Goal: Task Accomplishment & Management: Use online tool/utility

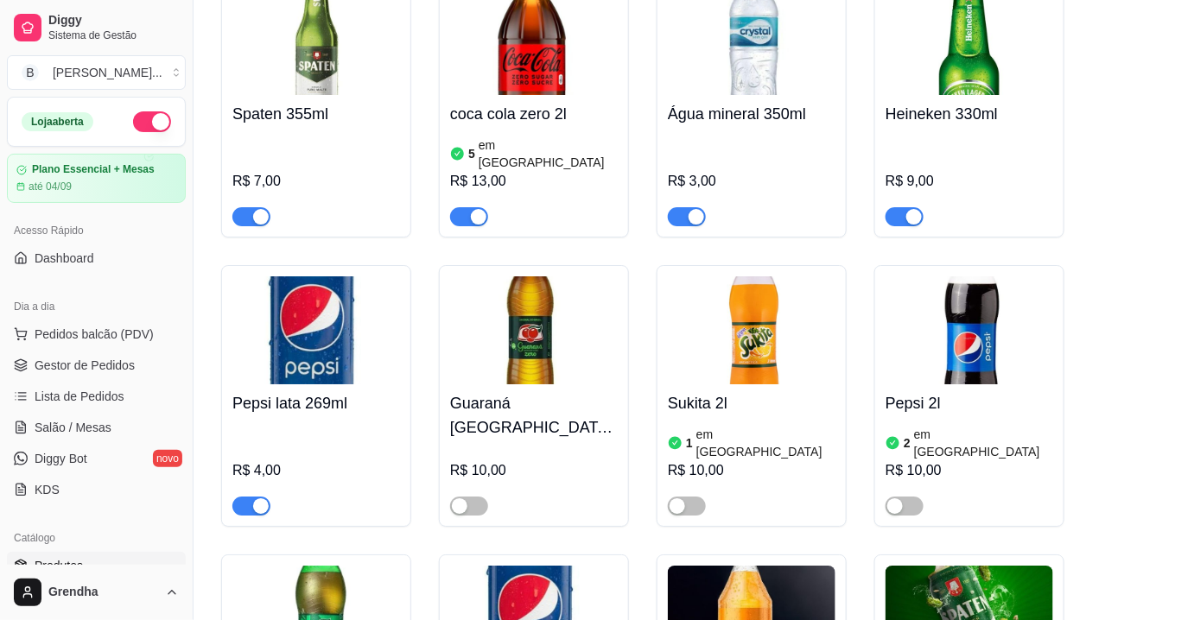
scroll to position [108, 0]
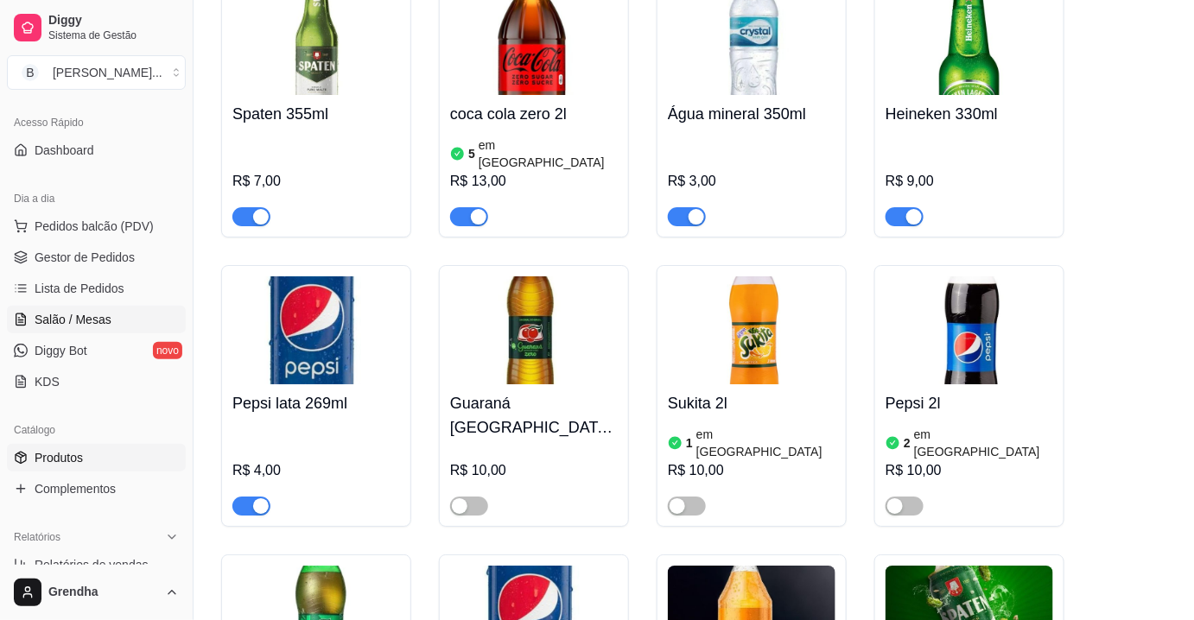
click at [100, 316] on span "Salão / Mesas" at bounding box center [73, 319] width 77 height 17
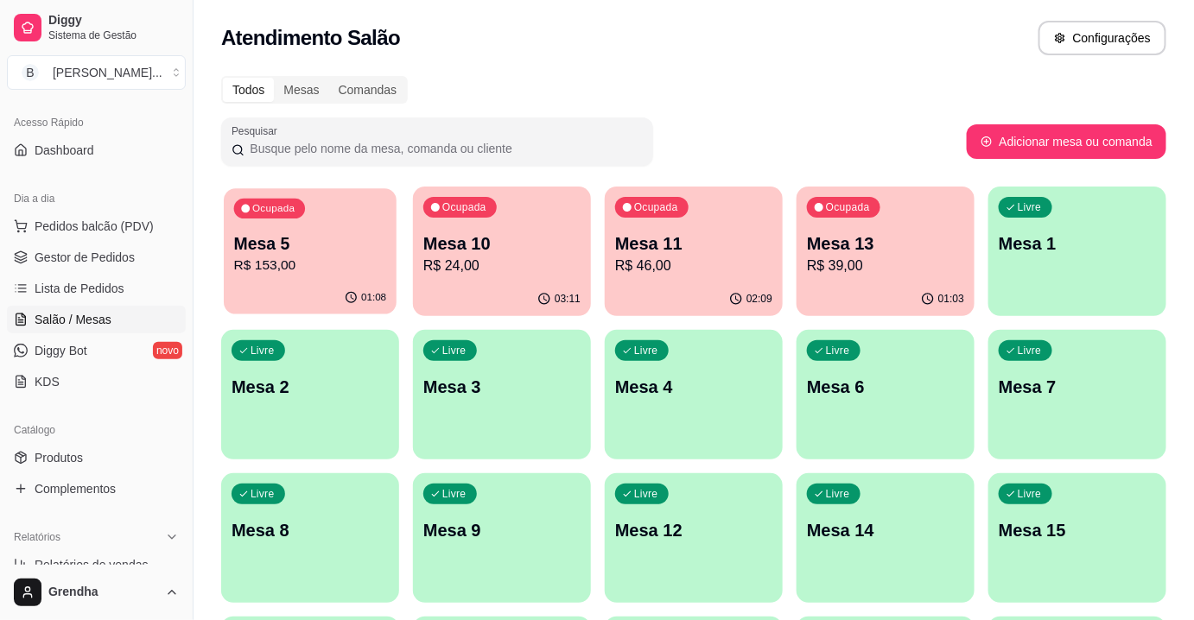
click at [332, 244] on p "Mesa 5" at bounding box center [310, 243] width 153 height 23
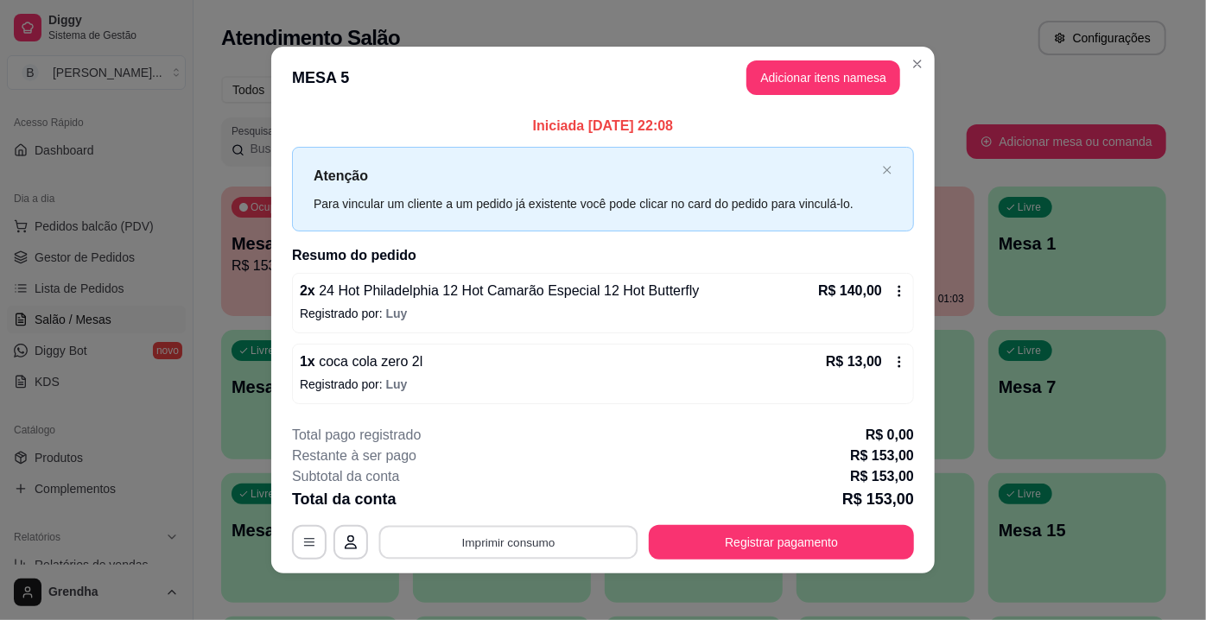
click at [510, 537] on button "Imprimir consumo" at bounding box center [508, 542] width 259 height 34
click at [516, 508] on button "IMPRESSORA" at bounding box center [507, 501] width 121 height 27
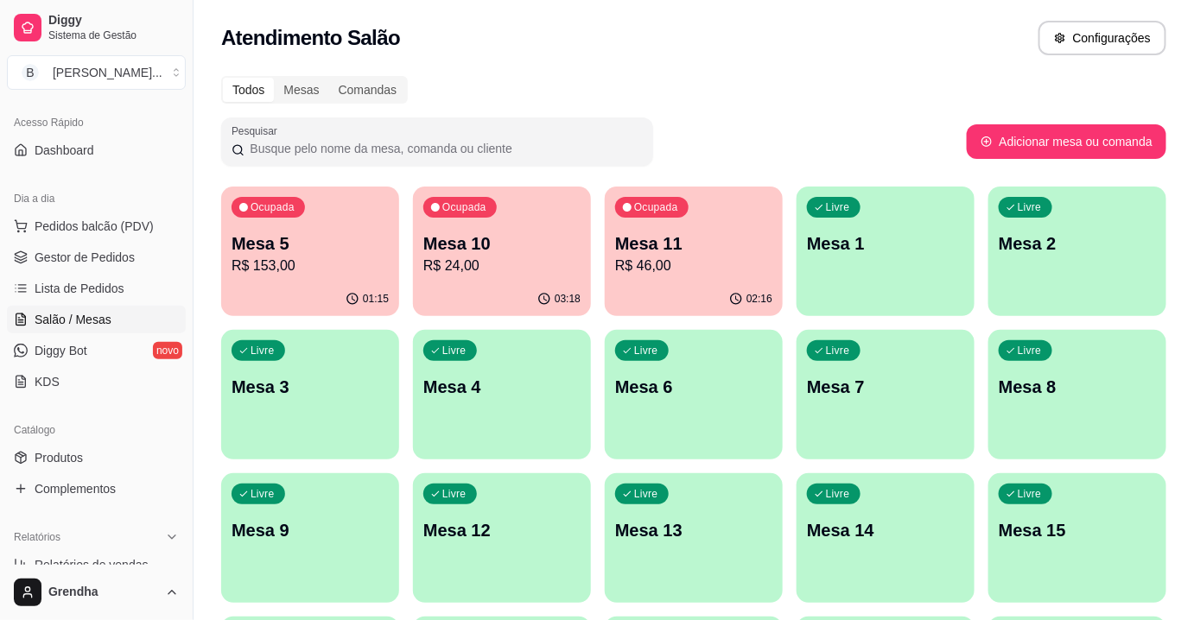
click at [910, 66] on div "Todos Mesas Comandas Pesquisar Adicionar mesa ou comanda Ocupada Mesa 5 R$ 153,…" at bounding box center [693, 560] width 1000 height 988
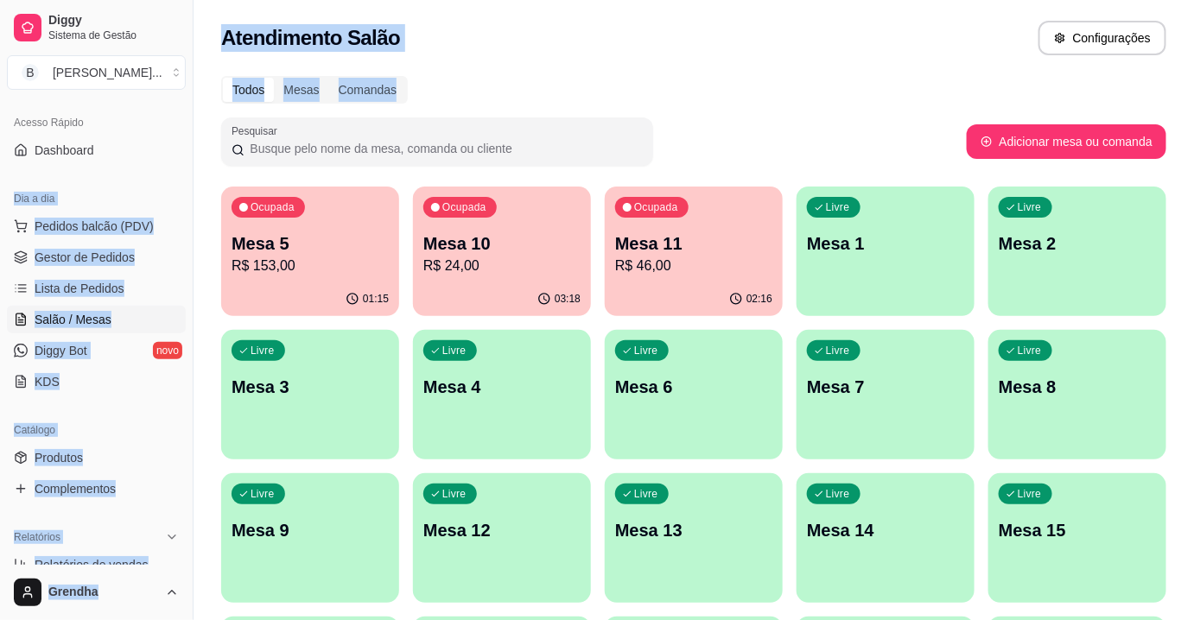
drag, startPoint x: 910, startPoint y: 66, endPoint x: 181, endPoint y: 171, distance: 736.4
click at [181, 171] on div "Diggy Sistema de Gestão B Bonsai Sushi ... Loja aberta Plano Essencial + Mesas …" at bounding box center [597, 551] width 1194 height 1103
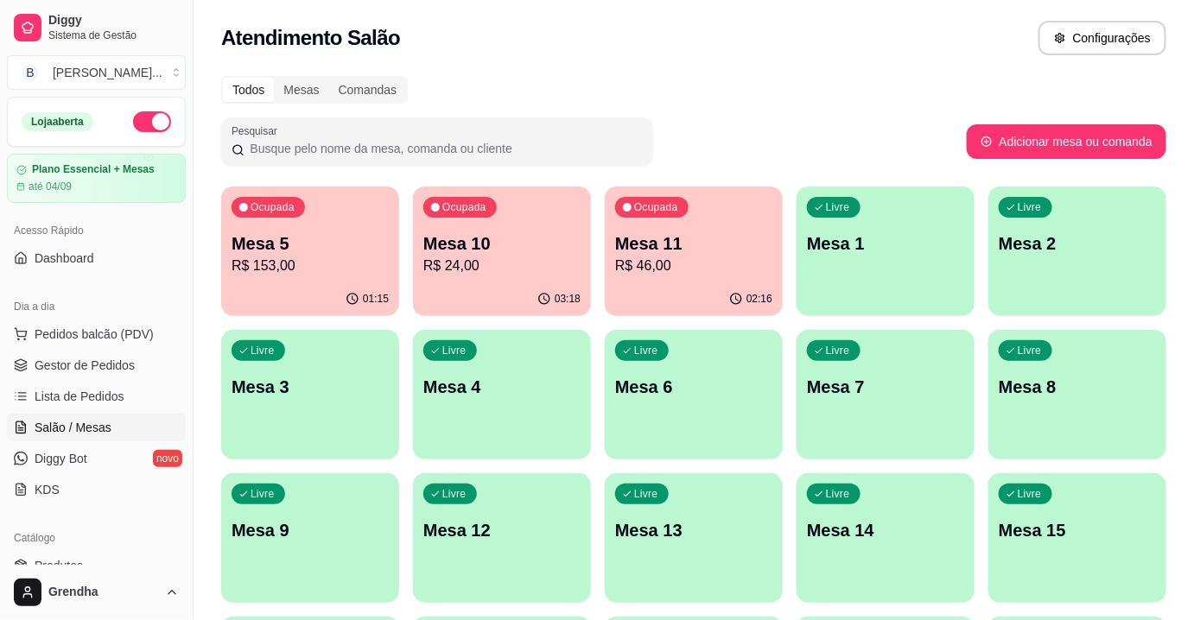
click at [173, 107] on div "Loja aberta" at bounding box center [96, 122] width 177 height 48
click at [139, 117] on button "button" at bounding box center [152, 121] width 38 height 21
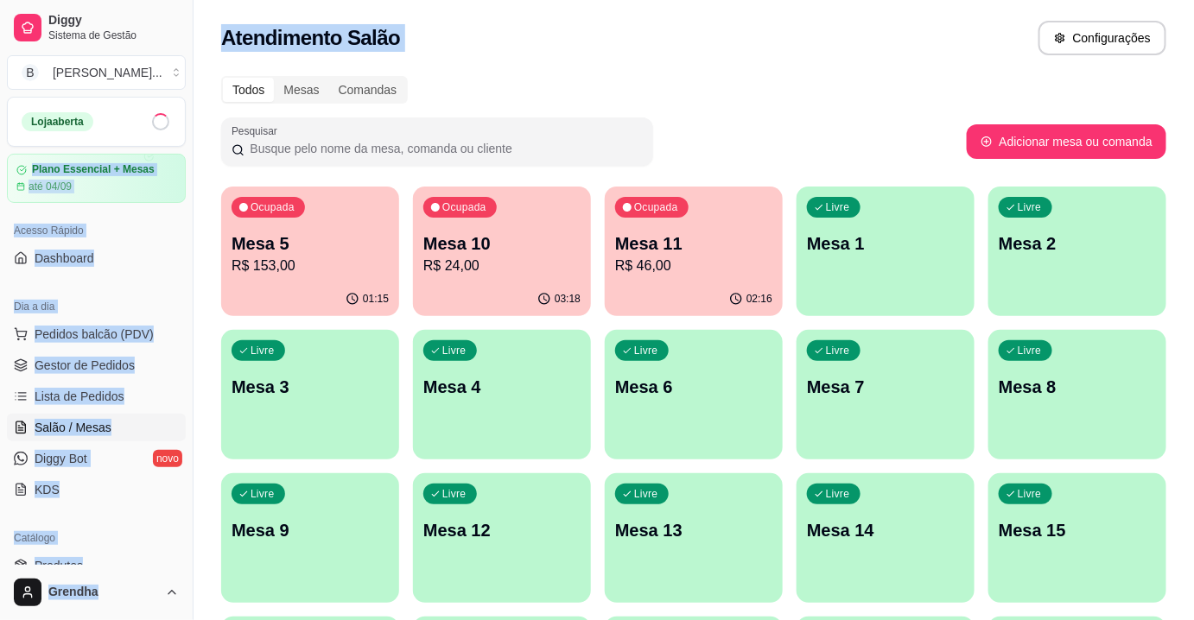
drag, startPoint x: 139, startPoint y: 117, endPoint x: 831, endPoint y: -21, distance: 705.4
click at [831, 0] on html "Diggy Sistema de Gestão B Bonsai Sushi ... Loja aberta Plano Essencial + Mesas …" at bounding box center [597, 310] width 1194 height 620
